Goal: Task Accomplishment & Management: Manage account settings

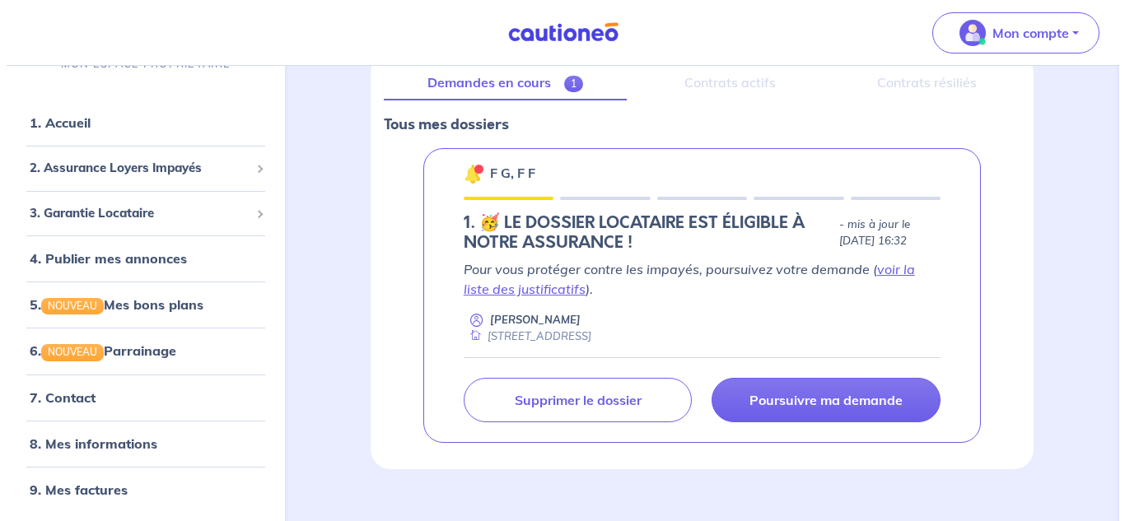
scroll to position [241, 0]
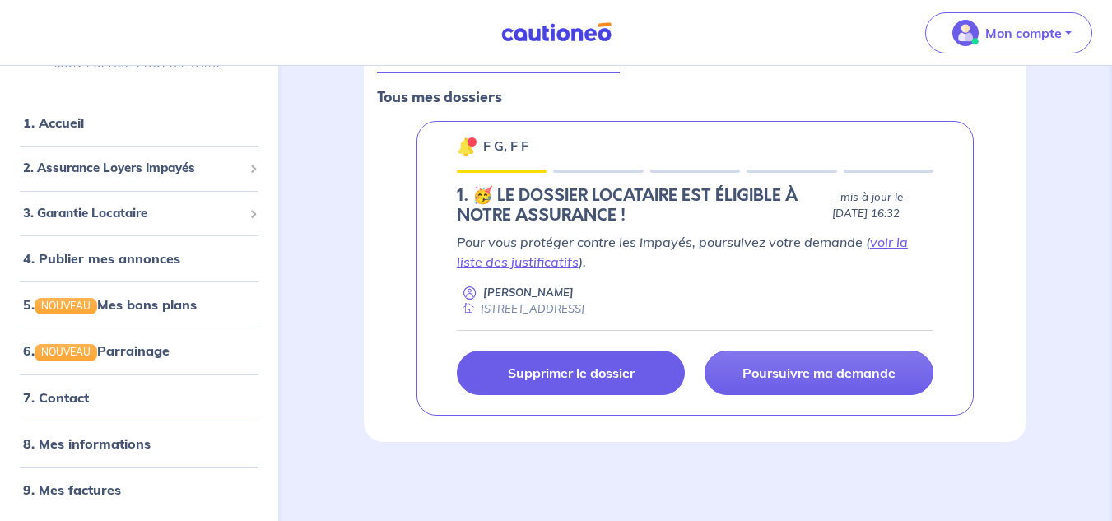
click at [547, 365] on p "Supprimer le dossier" at bounding box center [571, 373] width 127 height 16
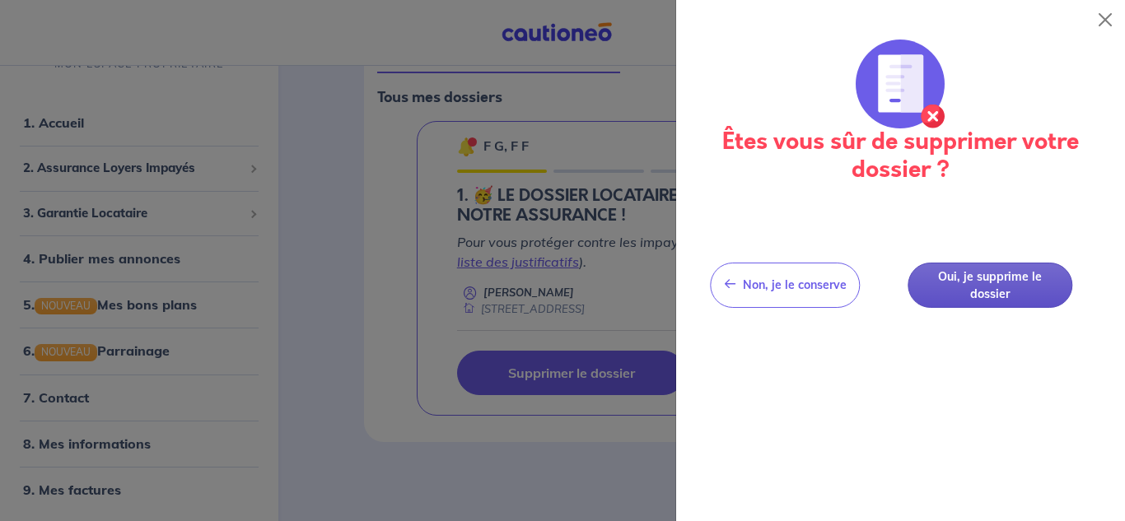
click at [1019, 291] on button "Oui, je supprime le dossier" at bounding box center [989, 285] width 165 height 45
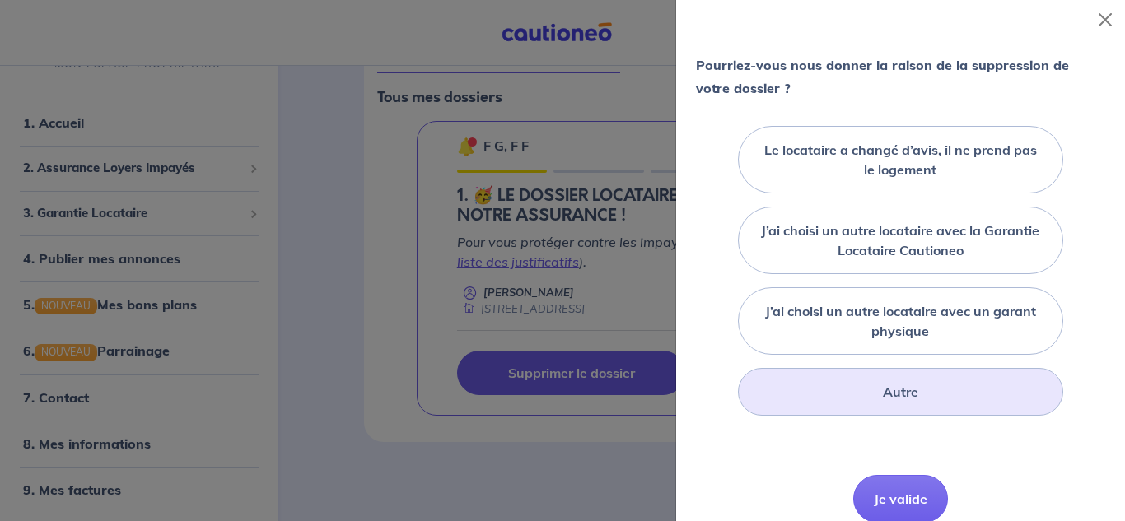
scroll to position [165, 0]
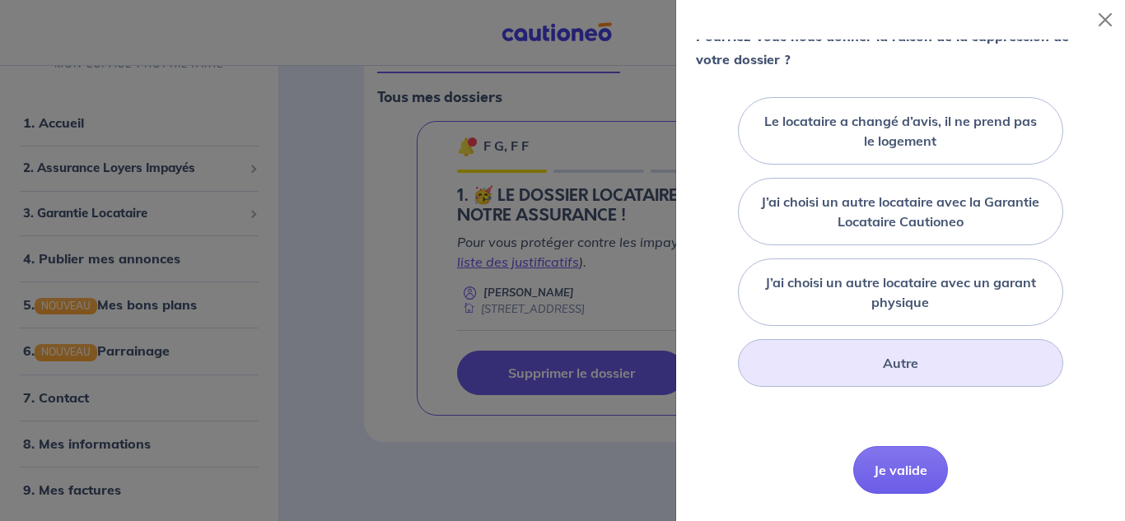
click at [838, 387] on div "Autre" at bounding box center [900, 363] width 324 height 48
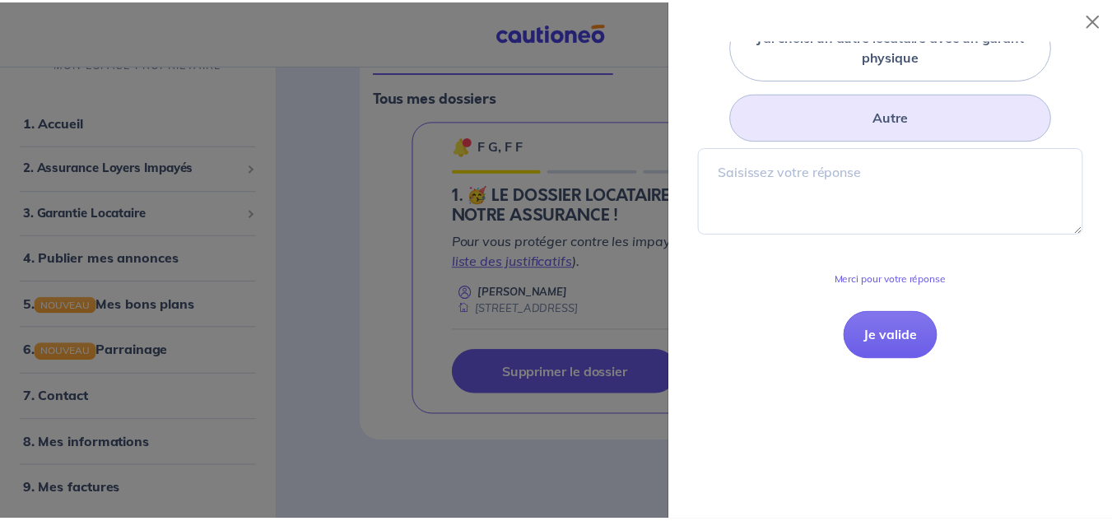
scroll to position [412, 0]
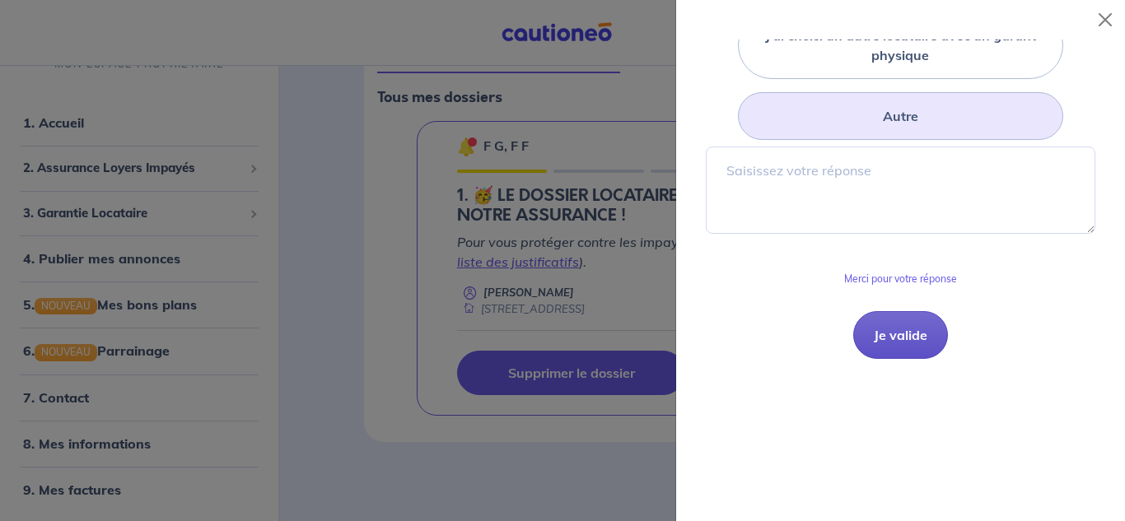
click at [895, 355] on button "Je valide" at bounding box center [900, 335] width 95 height 48
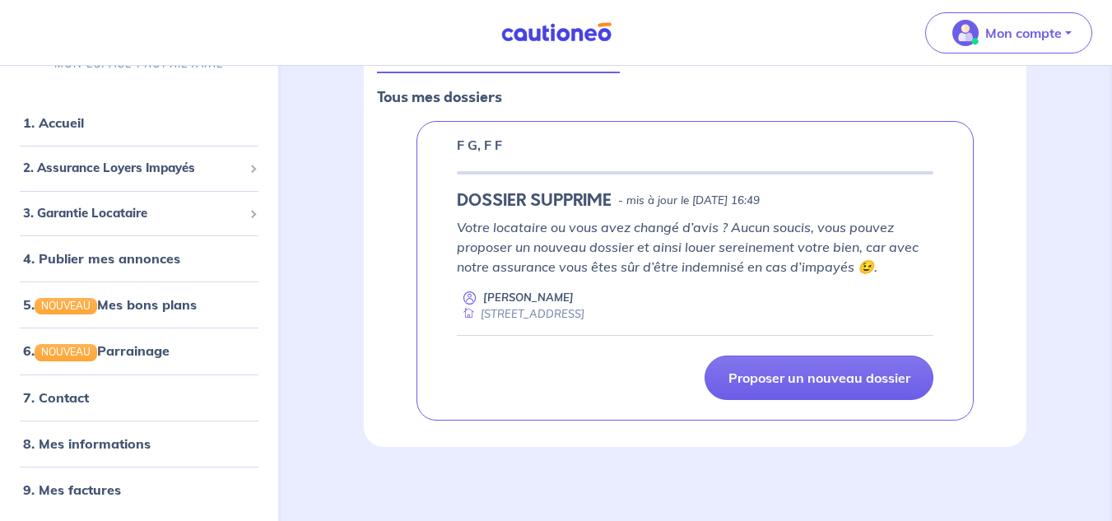
scroll to position [246, 0]
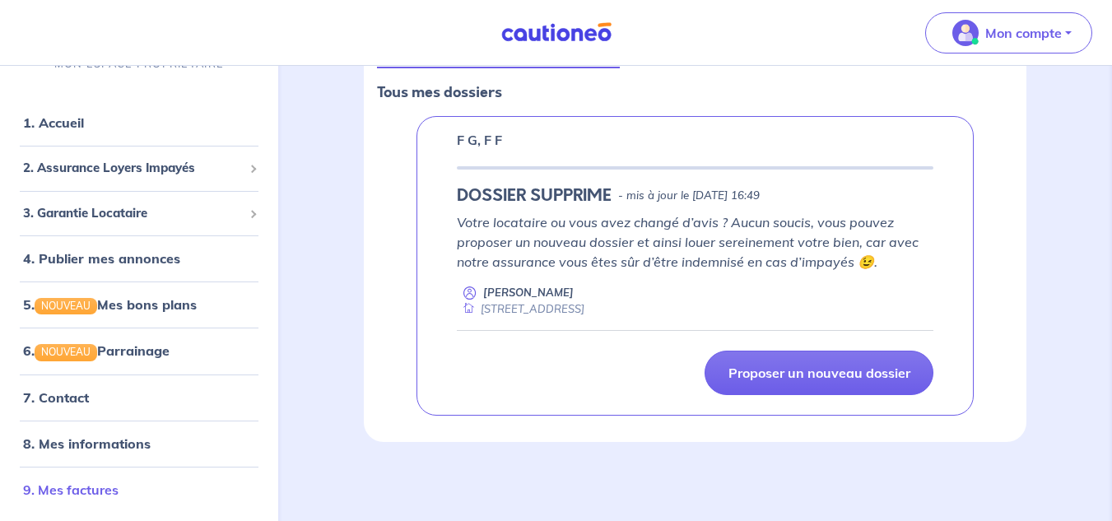
click at [84, 484] on link "9. Mes factures" at bounding box center [70, 490] width 95 height 16
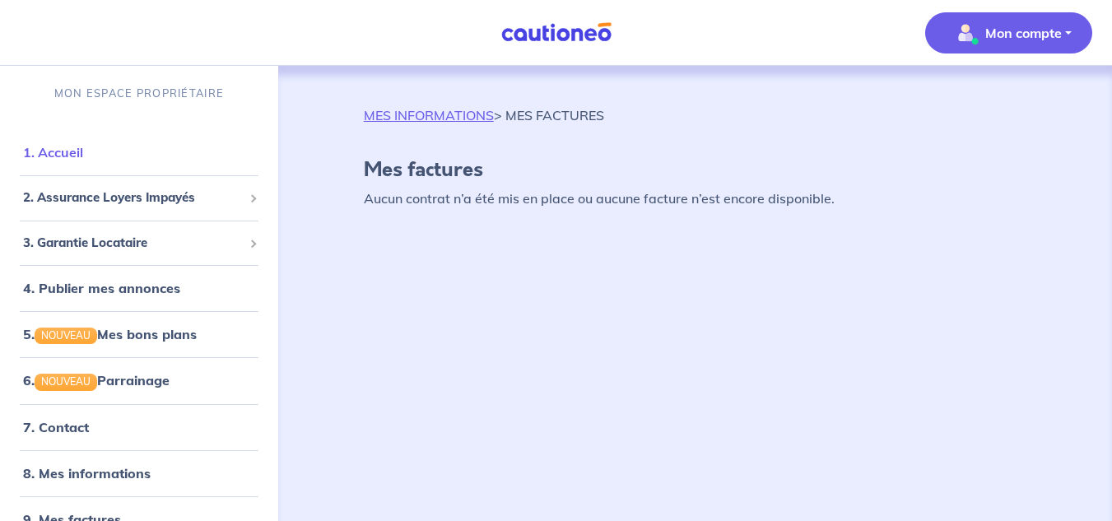
click at [80, 148] on link "1. Accueil" at bounding box center [53, 152] width 60 height 16
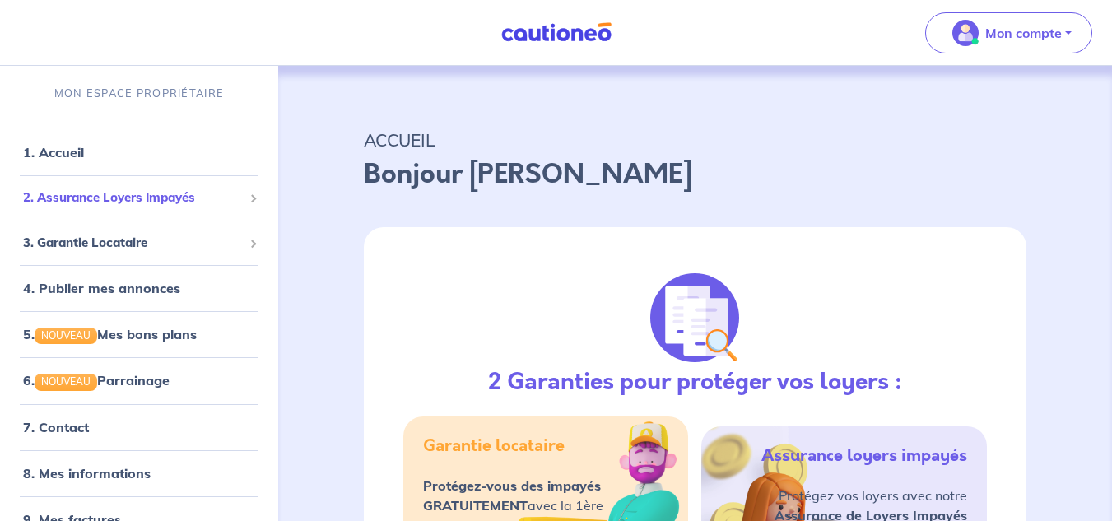
click at [85, 193] on span "2. Assurance Loyers Impayés" at bounding box center [133, 198] width 220 height 19
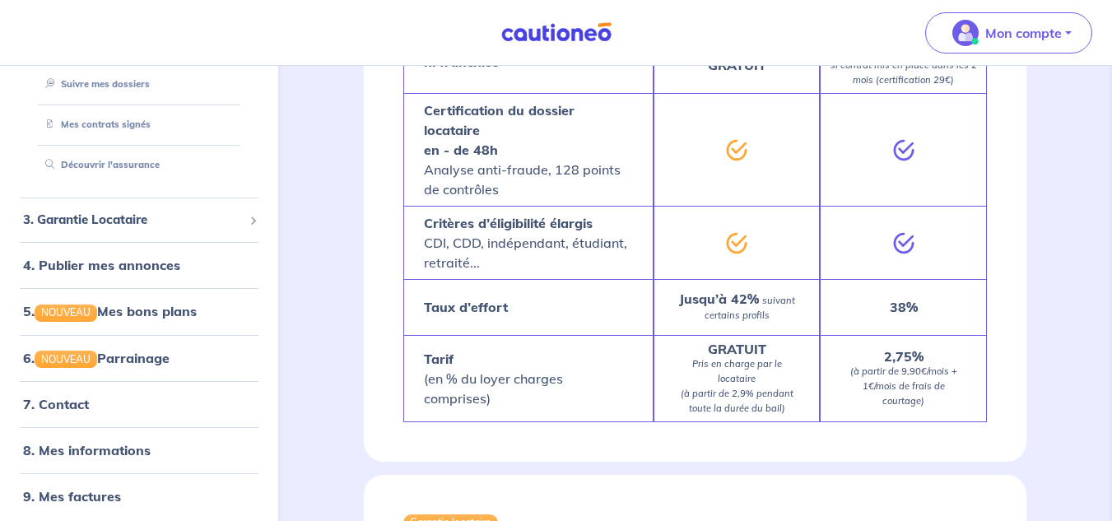
scroll to position [201, 0]
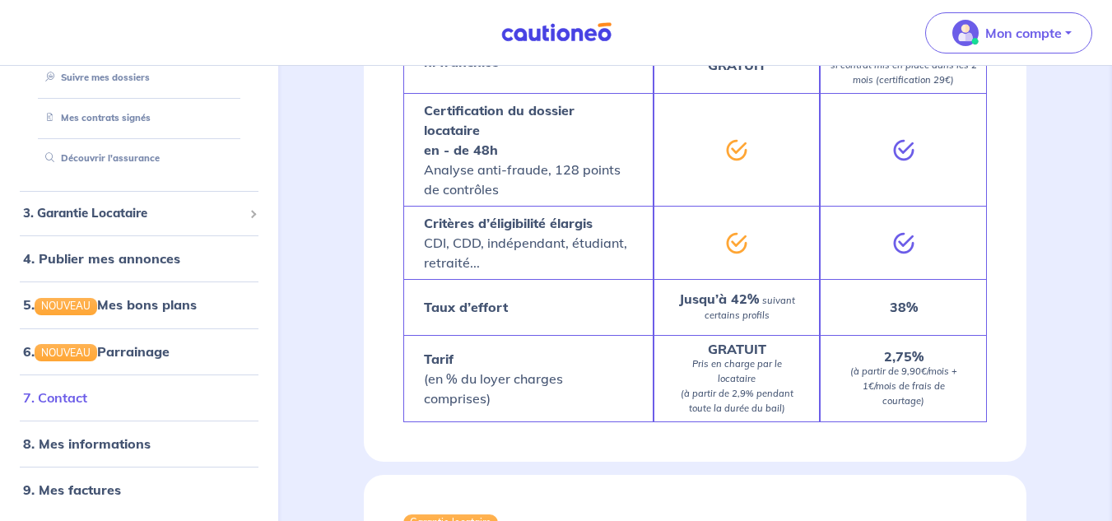
click at [87, 394] on link "7. Contact" at bounding box center [55, 397] width 64 height 16
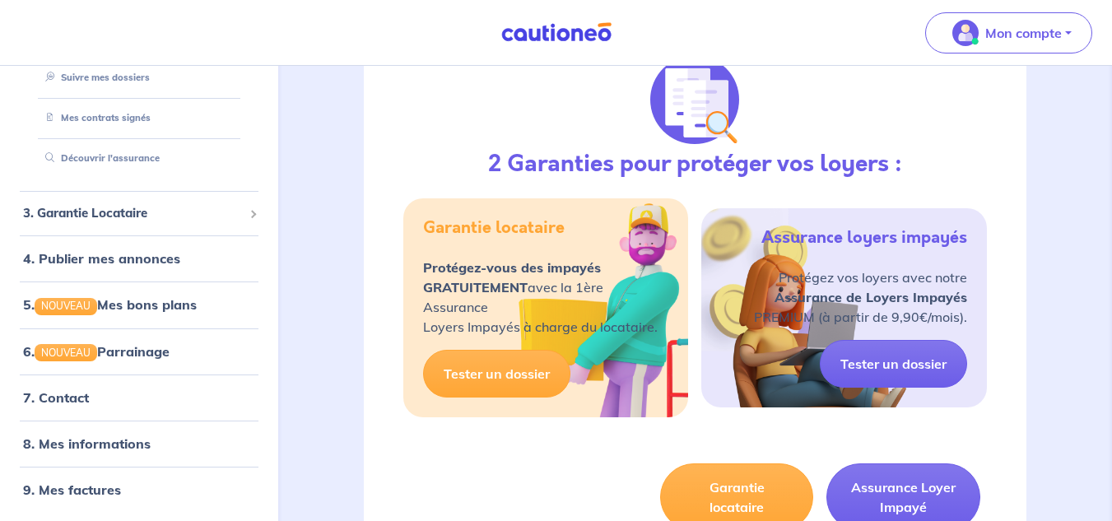
scroll to position [247, 0]
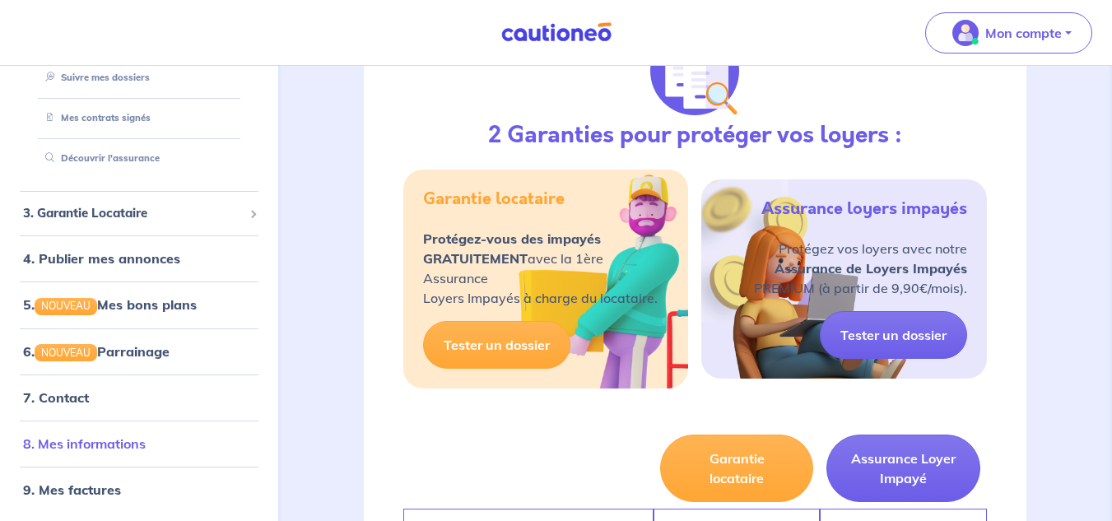
click at [110, 441] on link "8. Mes informations" at bounding box center [84, 444] width 123 height 16
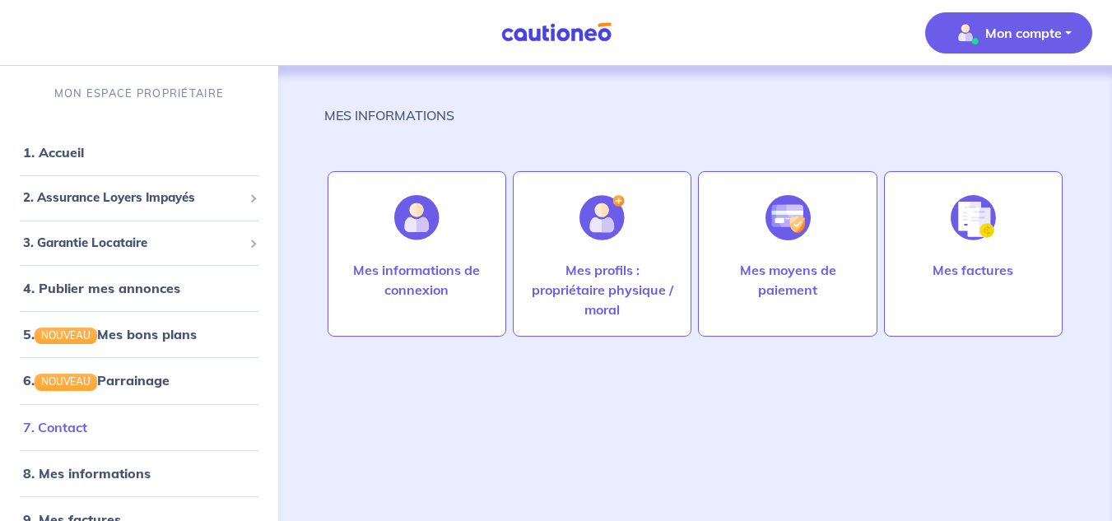
click at [64, 427] on link "7. Contact" at bounding box center [55, 427] width 64 height 16
click at [96, 203] on span "2. Assurance Loyers Impayés" at bounding box center [133, 198] width 220 height 19
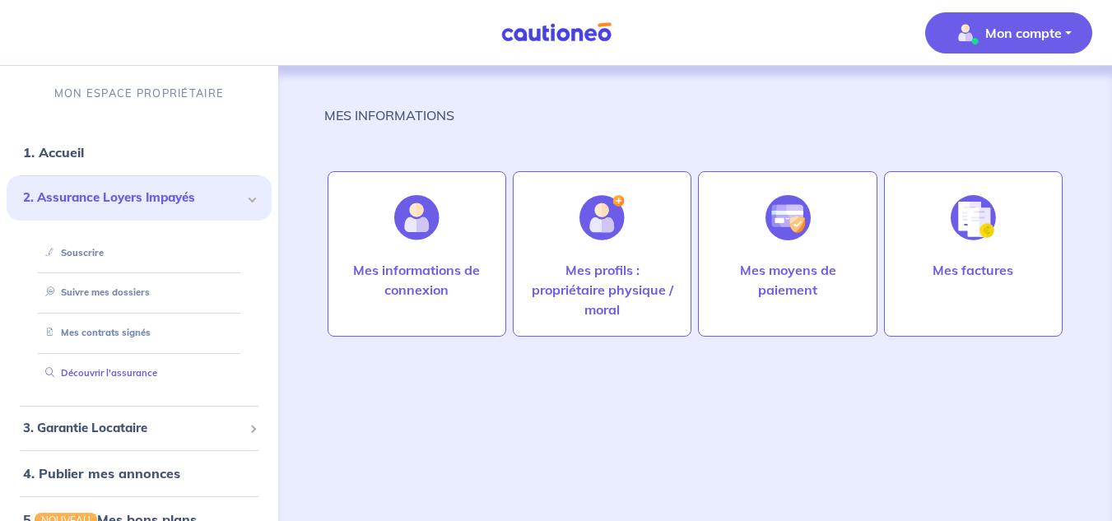
click at [99, 370] on link "Découvrir l'assurance" at bounding box center [98, 373] width 119 height 12
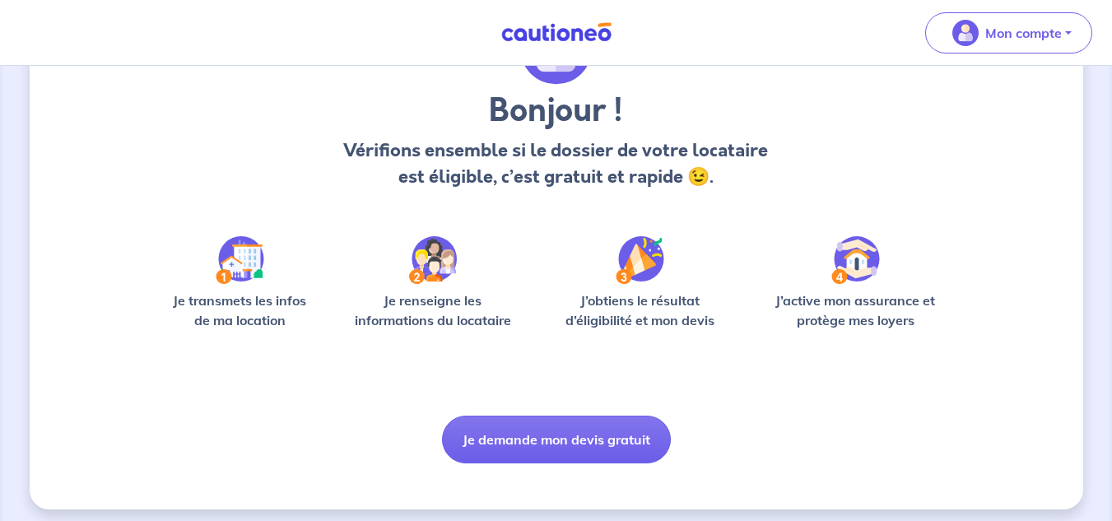
scroll to position [121, 0]
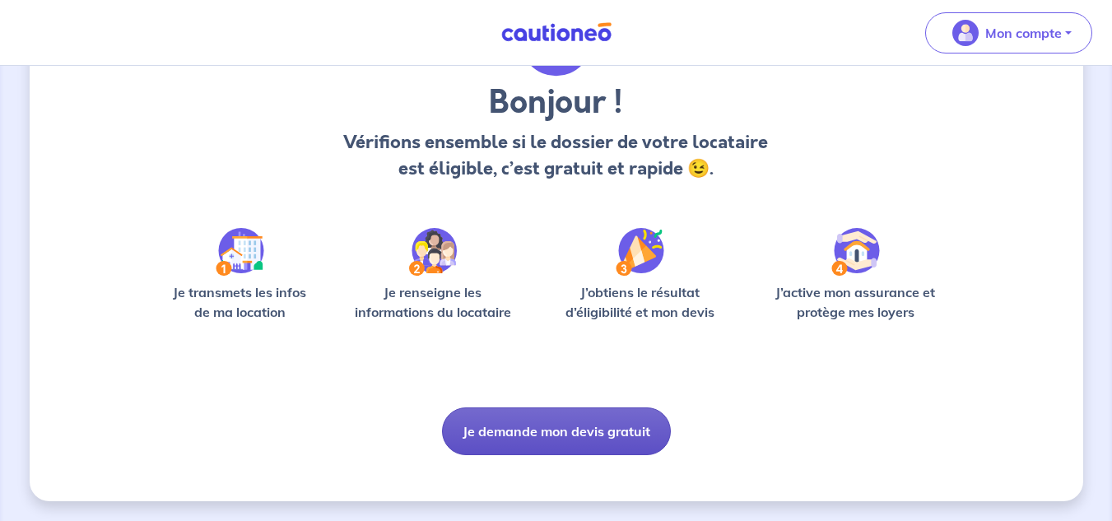
click at [563, 443] on button "Je demande mon devis gratuit" at bounding box center [556, 432] width 229 height 48
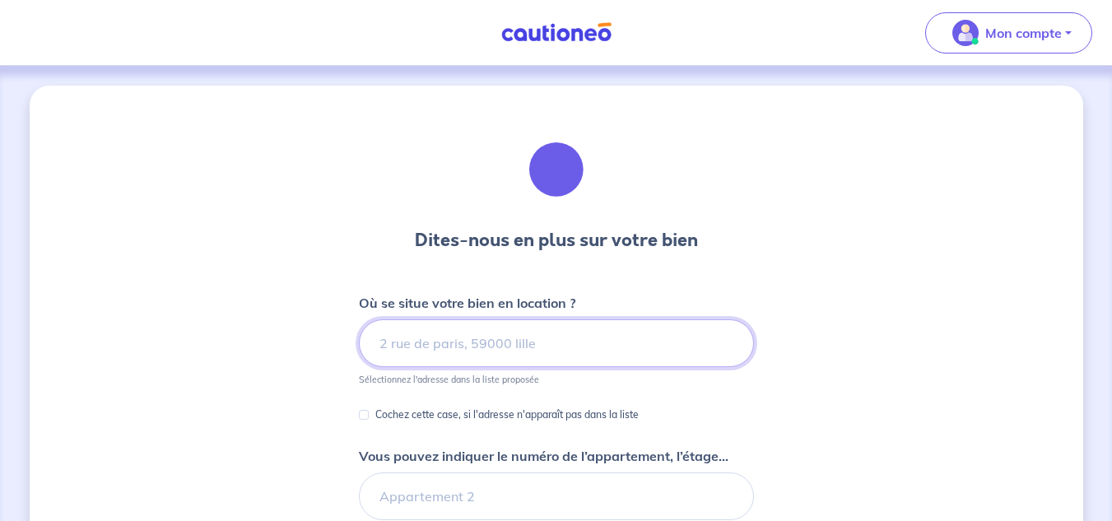
scroll to position [82, 0]
